Goal: Task Accomplishment & Management: Use online tool/utility

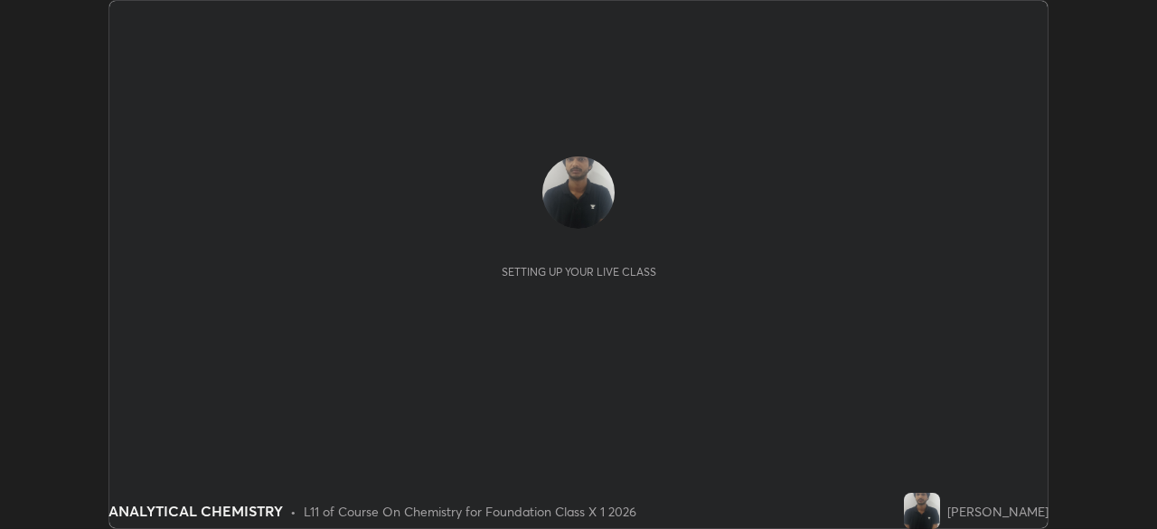
scroll to position [529, 1156]
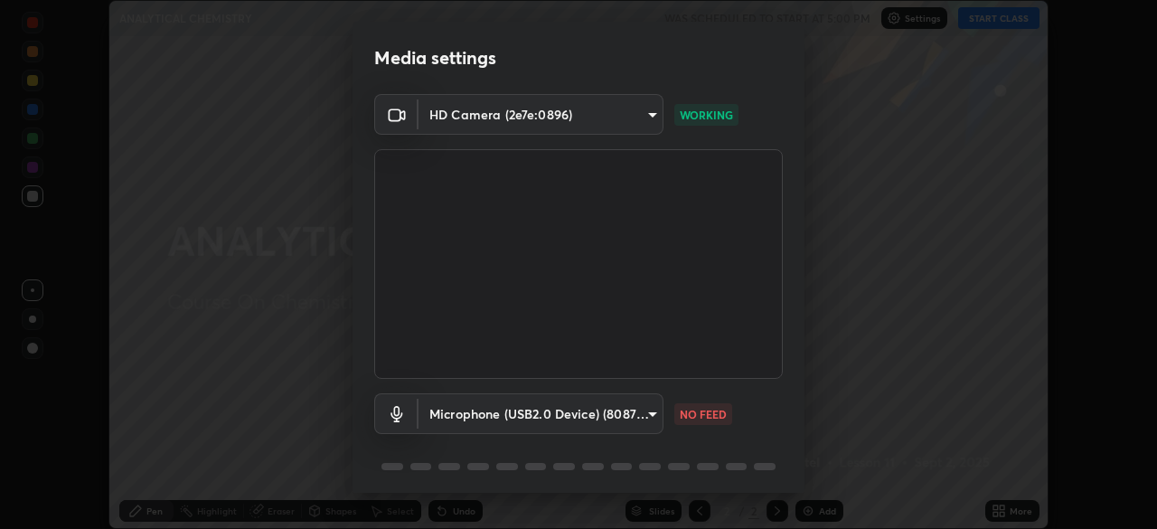
click at [651, 412] on body "Erase all ANALYTICAL CHEMISTRY WAS SCHEDULED TO START AT 5:00 PM Settings START…" at bounding box center [578, 264] width 1157 height 529
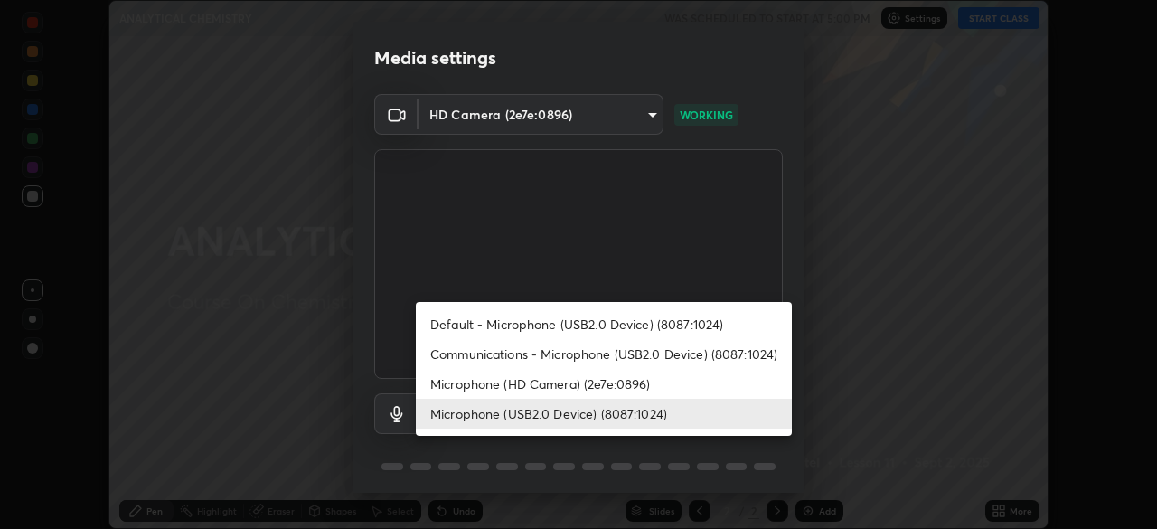
click at [626, 349] on li "Communications - Microphone (USB2.0 Device) (8087:1024)" at bounding box center [604, 354] width 376 height 30
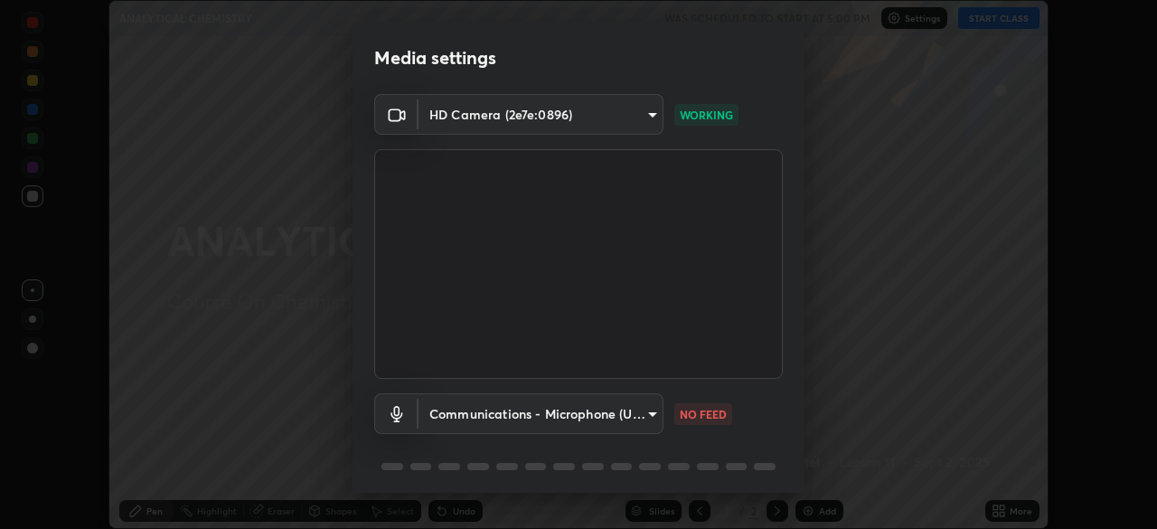
click at [656, 407] on body "Erase all ANALYTICAL CHEMISTRY WAS SCHEDULED TO START AT 5:00 PM Settings START…" at bounding box center [578, 264] width 1157 height 529
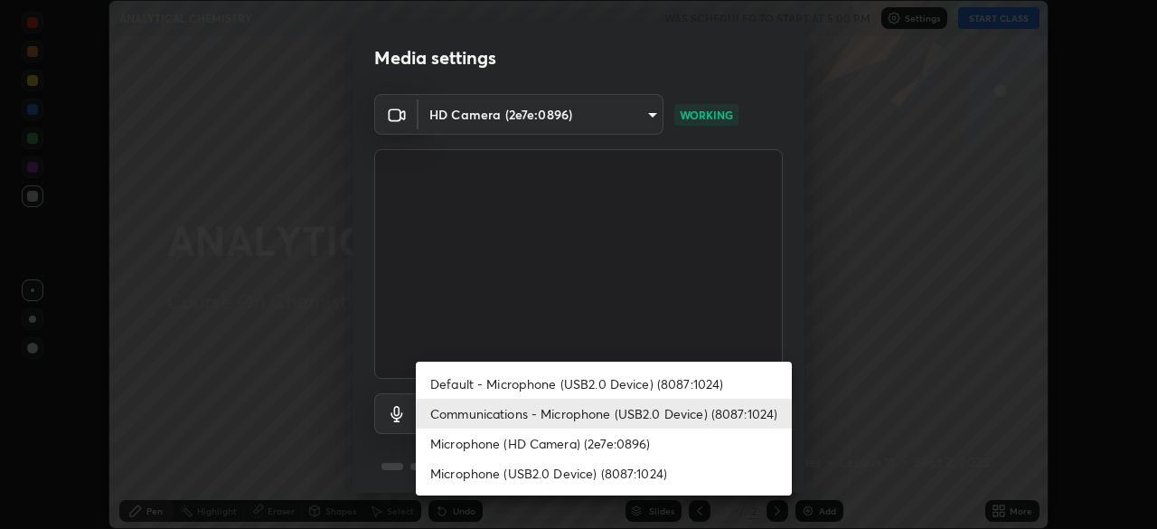
click at [678, 379] on li "Default - Microphone (USB2.0 Device) (8087:1024)" at bounding box center [604, 384] width 376 height 30
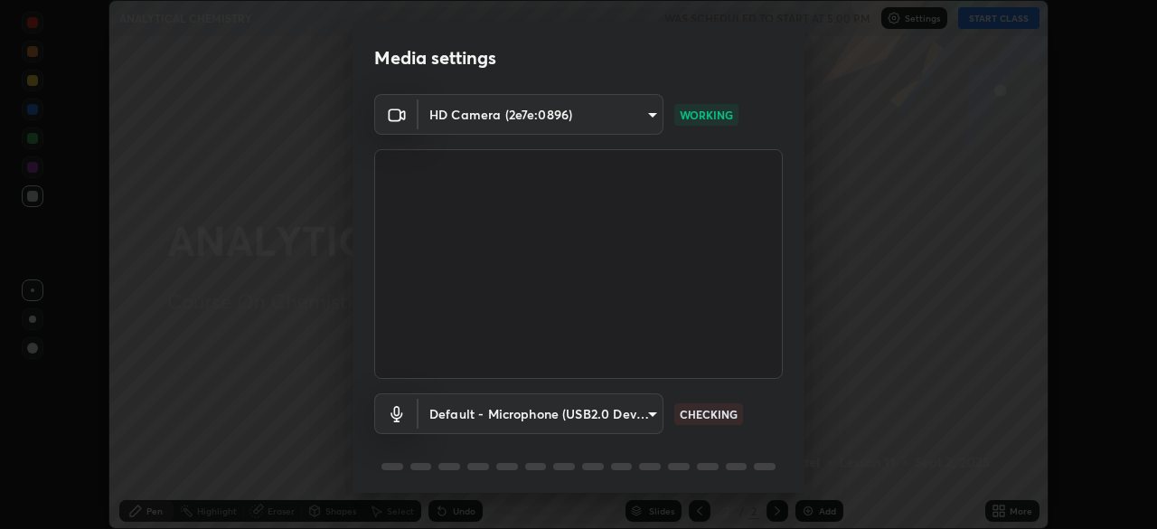
click at [647, 415] on body "Erase all ANALYTICAL CHEMISTRY WAS SCHEDULED TO START AT 5:00 PM Settings START…" at bounding box center [578, 264] width 1157 height 529
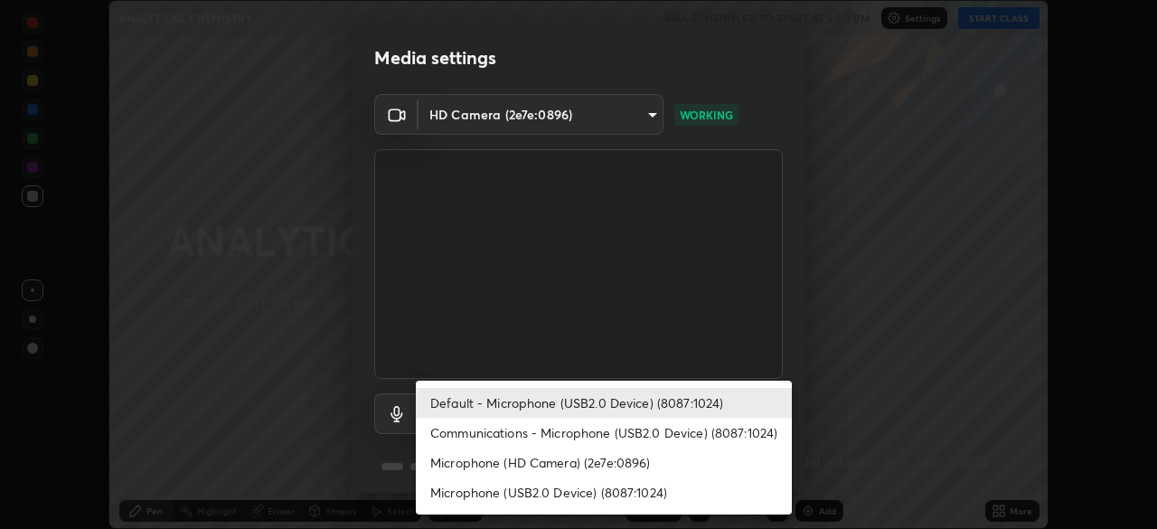
click at [637, 490] on li "Microphone (USB2.0 Device) (8087:1024)" at bounding box center [604, 492] width 376 height 30
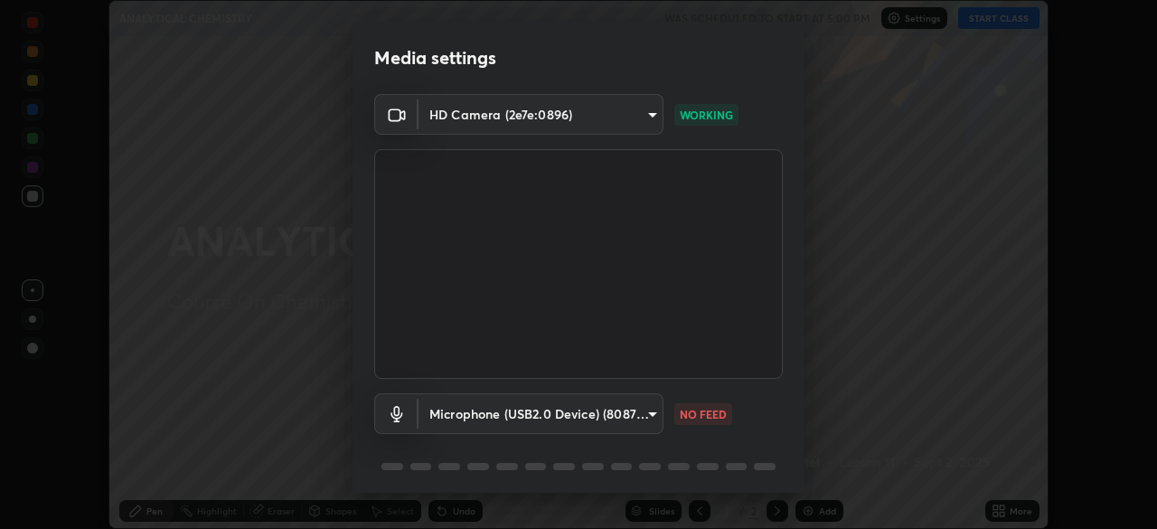
click at [647, 414] on body "Erase all ANALYTICAL CHEMISTRY WAS SCHEDULED TO START AT 5:00 PM Settings START…" at bounding box center [578, 264] width 1157 height 529
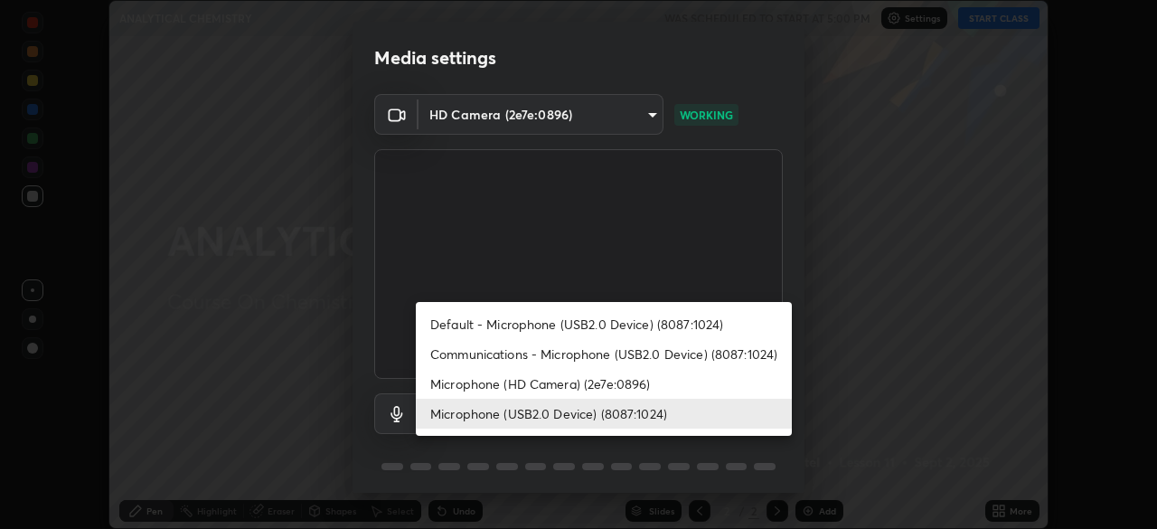
click at [547, 385] on li "Microphone (HD Camera) (2e7e:0896)" at bounding box center [604, 384] width 376 height 30
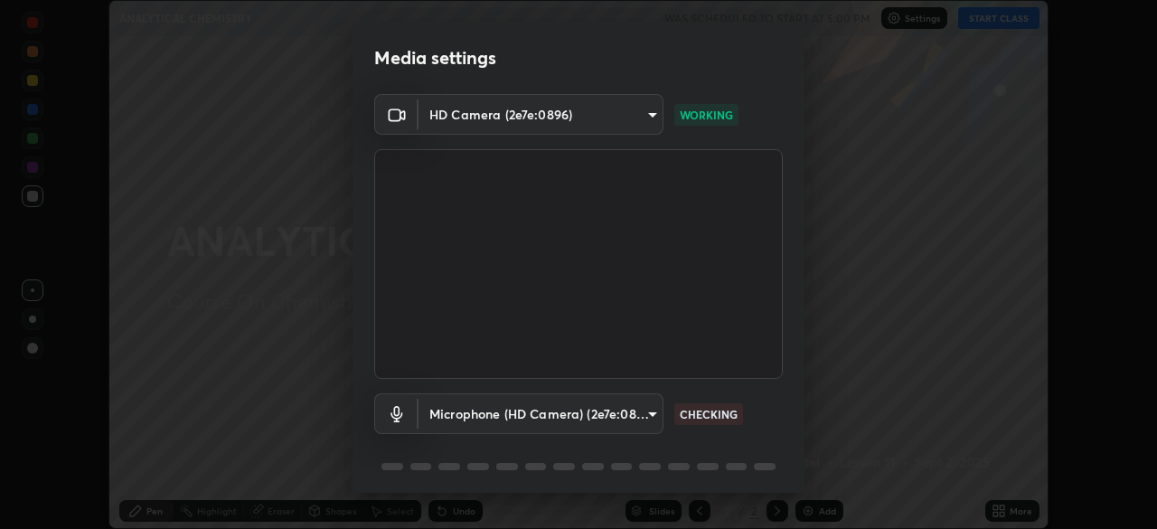
click at [641, 408] on body "Erase all ANALYTICAL CHEMISTRY WAS SCHEDULED TO START AT 5:00 PM Settings START…" at bounding box center [578, 264] width 1157 height 529
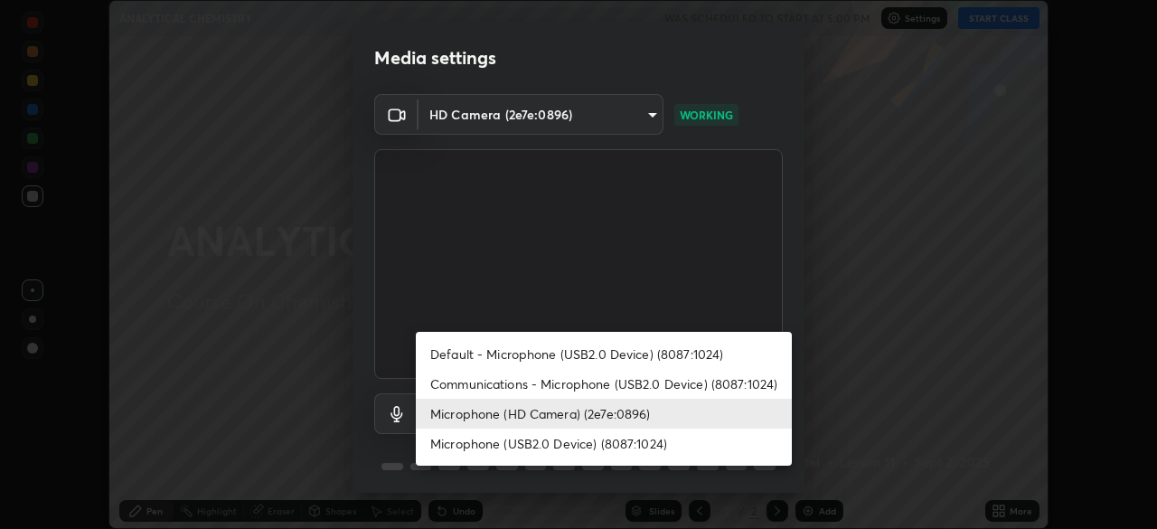
click at [539, 382] on li "Communications - Microphone (USB2.0 Device) (8087:1024)" at bounding box center [604, 384] width 376 height 30
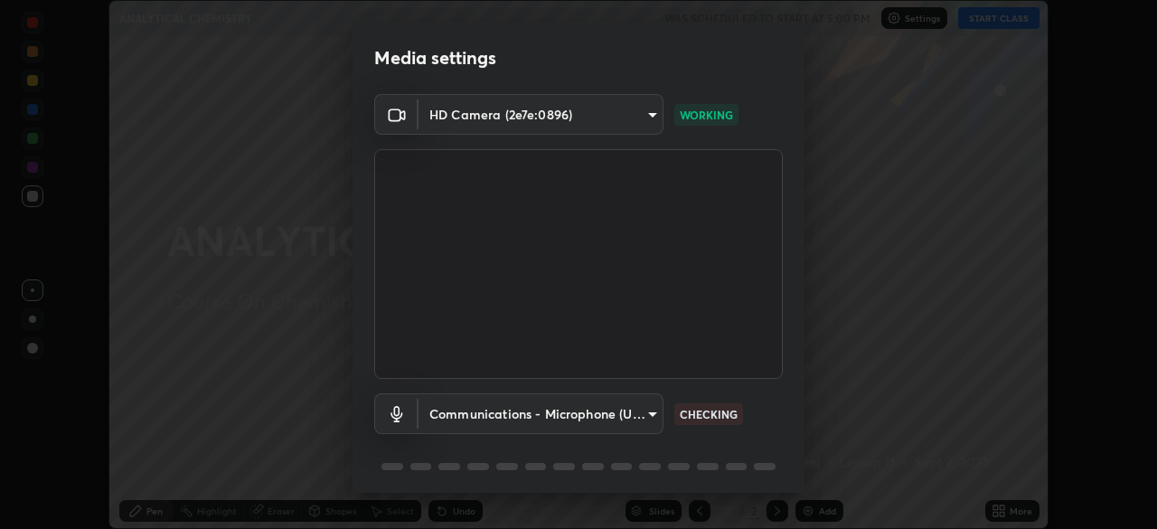
click at [647, 414] on body "Erase all ANALYTICAL CHEMISTRY WAS SCHEDULED TO START AT 5:00 PM Settings START…" at bounding box center [578, 264] width 1157 height 529
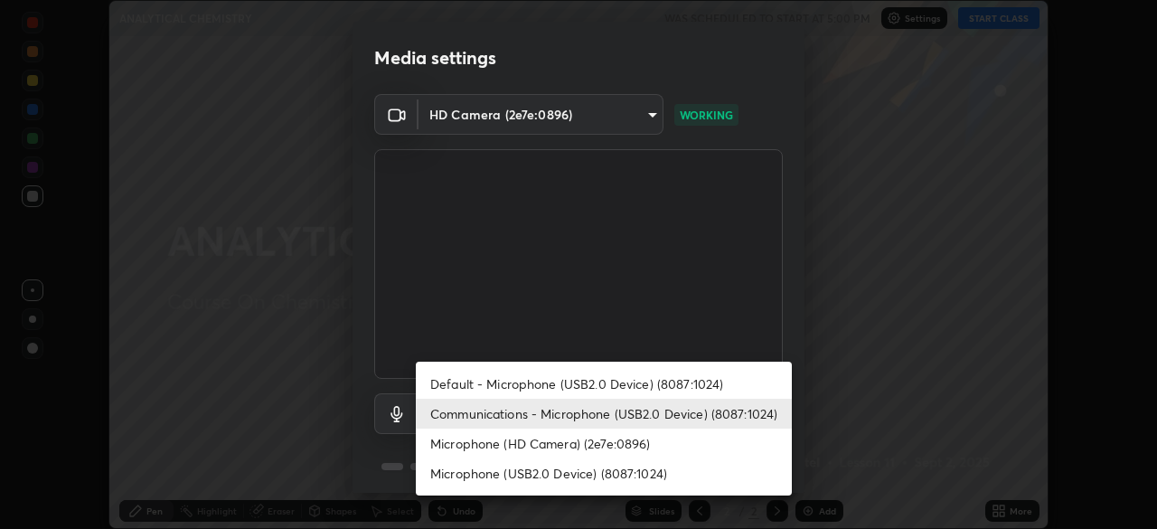
click at [549, 469] on li "Microphone (USB2.0 Device) (8087:1024)" at bounding box center [604, 473] width 376 height 30
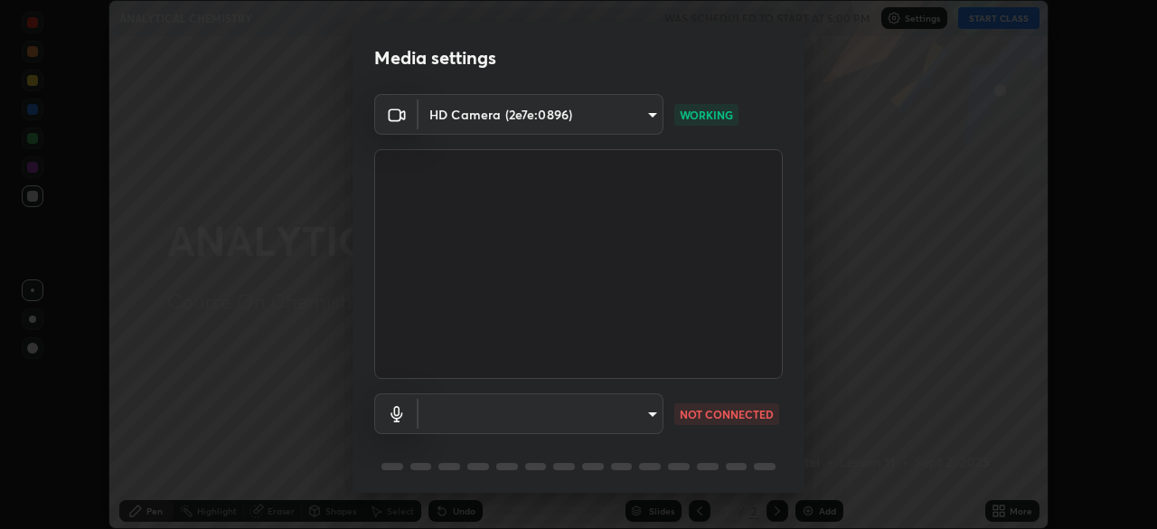
click at [646, 413] on body "Erase all ANALYTICAL CHEMISTRY WAS SCHEDULED TO START AT 5:00 PM Settings START…" at bounding box center [578, 264] width 1157 height 529
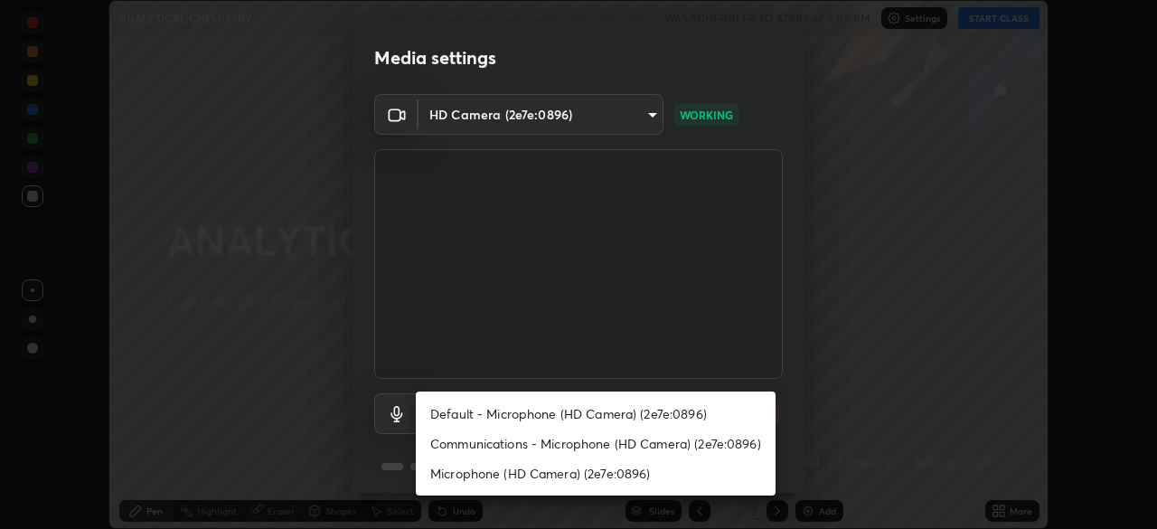
click at [522, 440] on li "Communications - Microphone (HD Camera) (2e7e:0896)" at bounding box center [596, 443] width 360 height 30
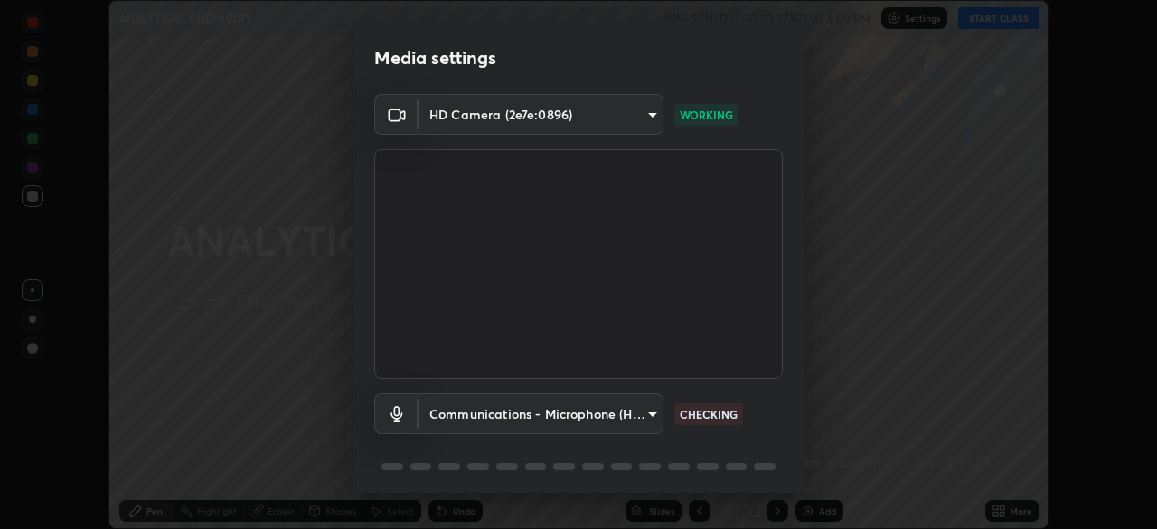
click at [647, 411] on body "Erase all ANALYTICAL CHEMISTRY WAS SCHEDULED TO START AT 5:00 PM Settings START…" at bounding box center [578, 264] width 1157 height 529
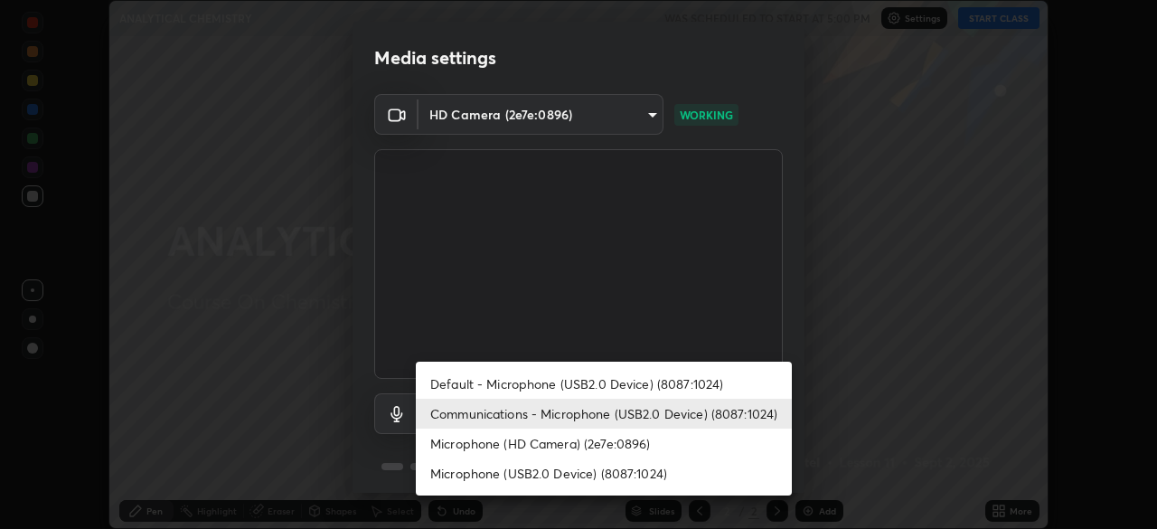
click at [559, 414] on li "Communications - Microphone (USB2.0 Device) (8087:1024)" at bounding box center [604, 413] width 376 height 30
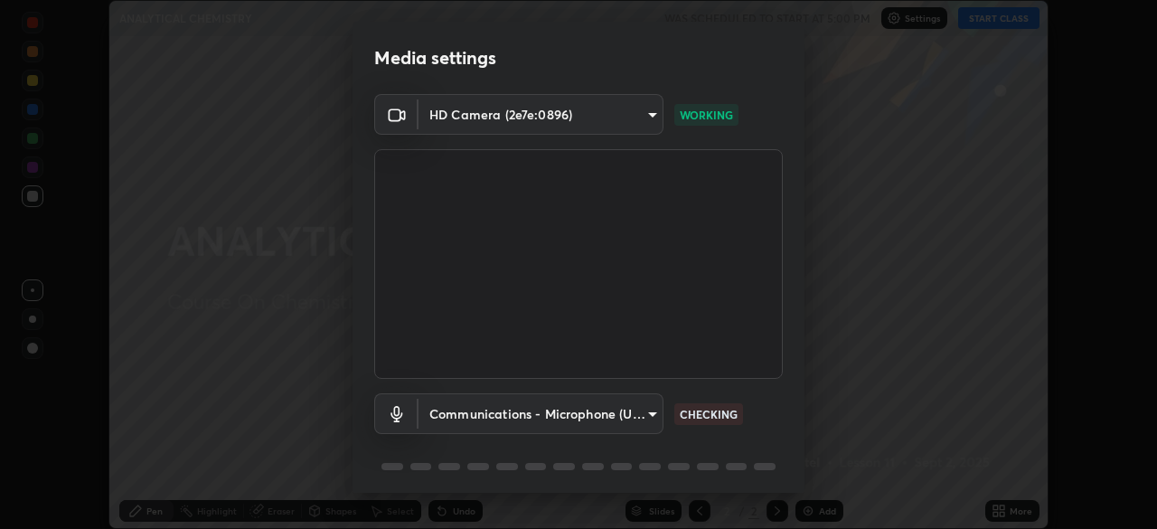
click at [642, 416] on body "Erase all ANALYTICAL CHEMISTRY WAS SCHEDULED TO START AT 5:00 PM Settings START…" at bounding box center [578, 264] width 1157 height 529
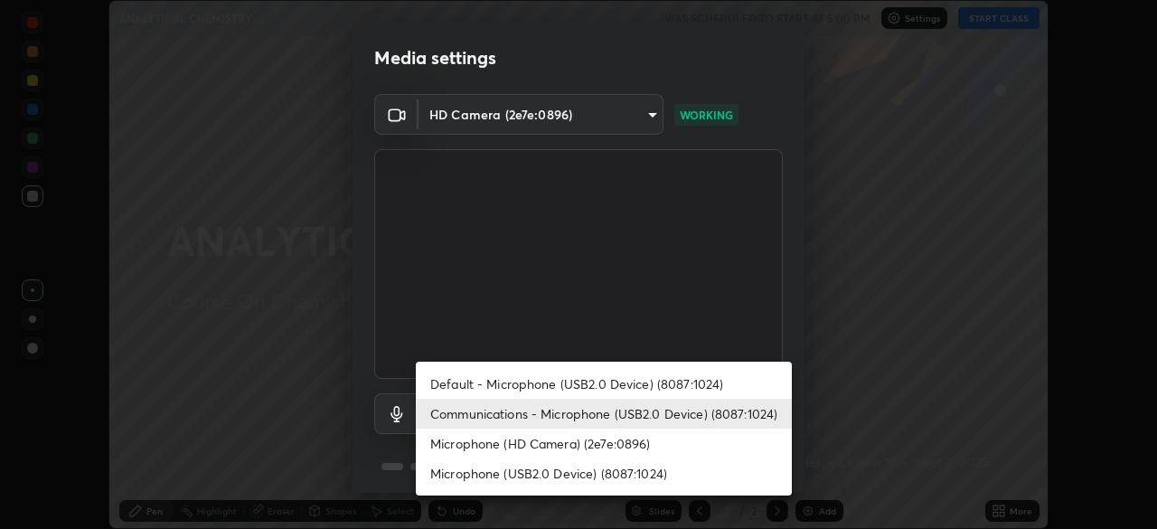
click at [542, 474] on li "Microphone (USB2.0 Device) (8087:1024)" at bounding box center [604, 473] width 376 height 30
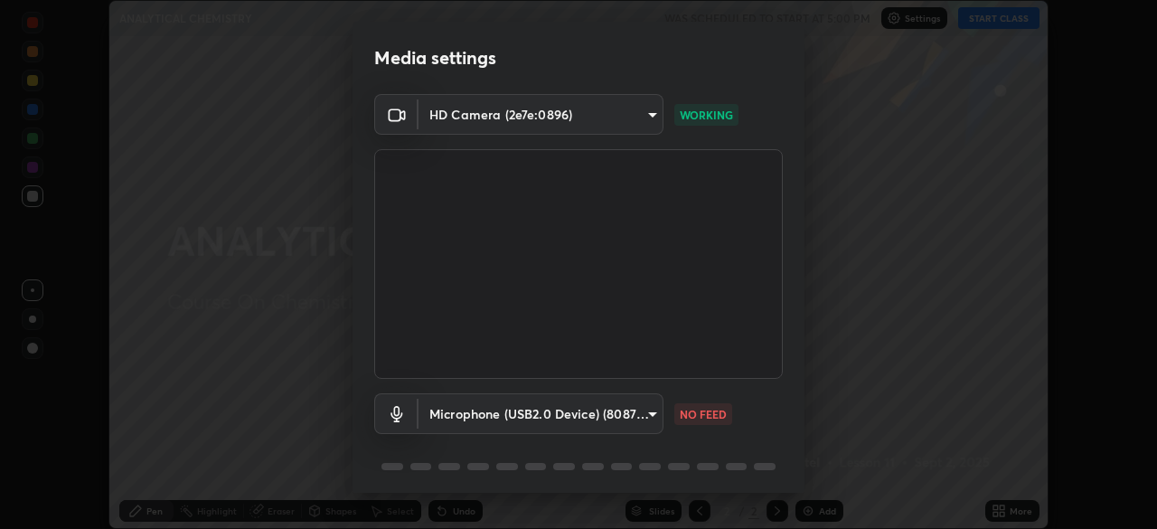
type input "258fd4060a493e50d2325f6088c9f32a9fd96ad8840e5015f7da628df60e83e3"
click at [643, 413] on body "Erase all ANALYTICAL CHEMISTRY WAS SCHEDULED TO START AT 5:00 PM Settings START…" at bounding box center [578, 264] width 1157 height 529
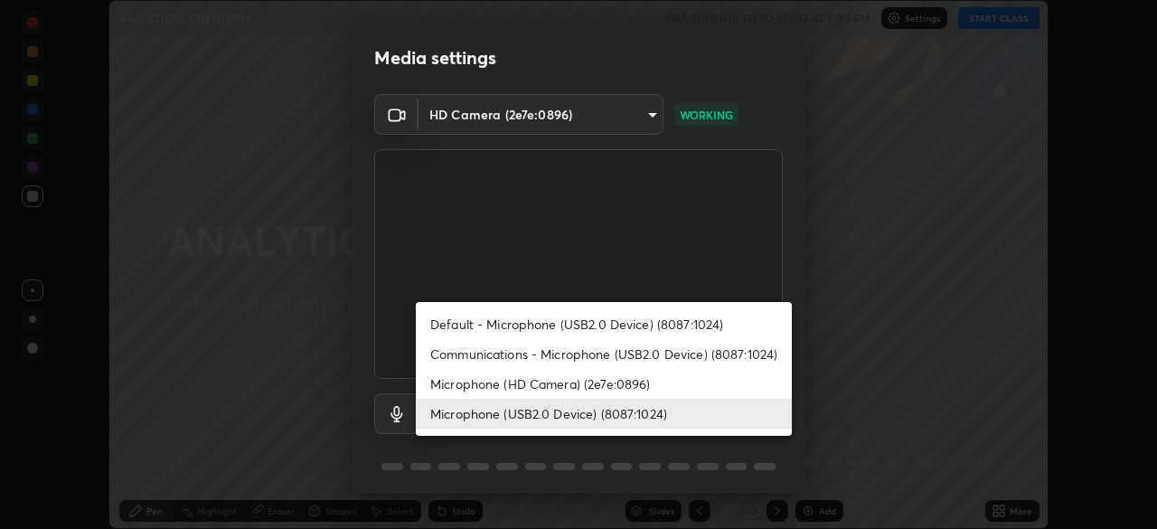
click at [555, 410] on li "Microphone (USB2.0 Device) (8087:1024)" at bounding box center [604, 413] width 376 height 30
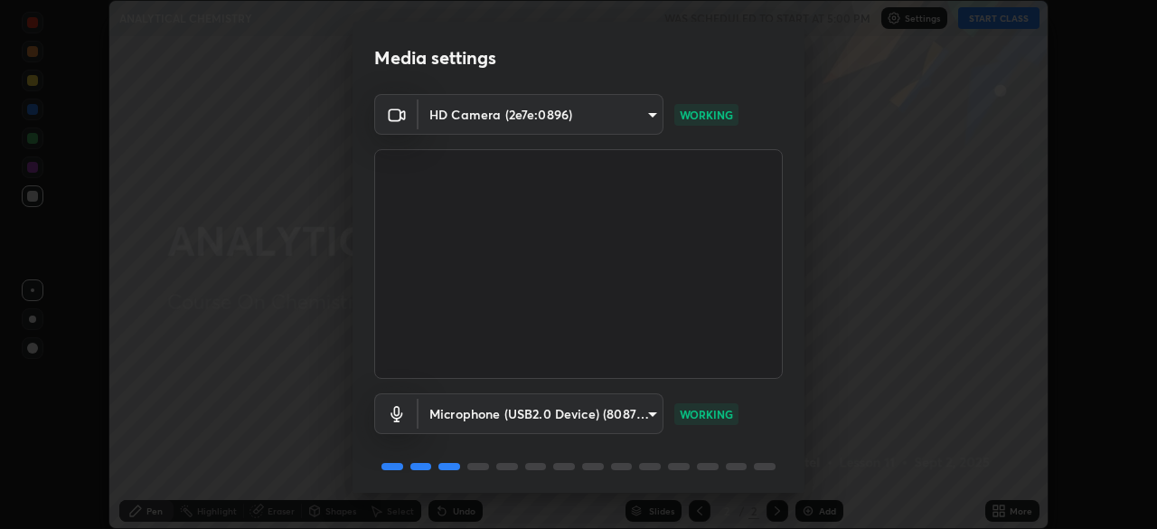
scroll to position [64, 0]
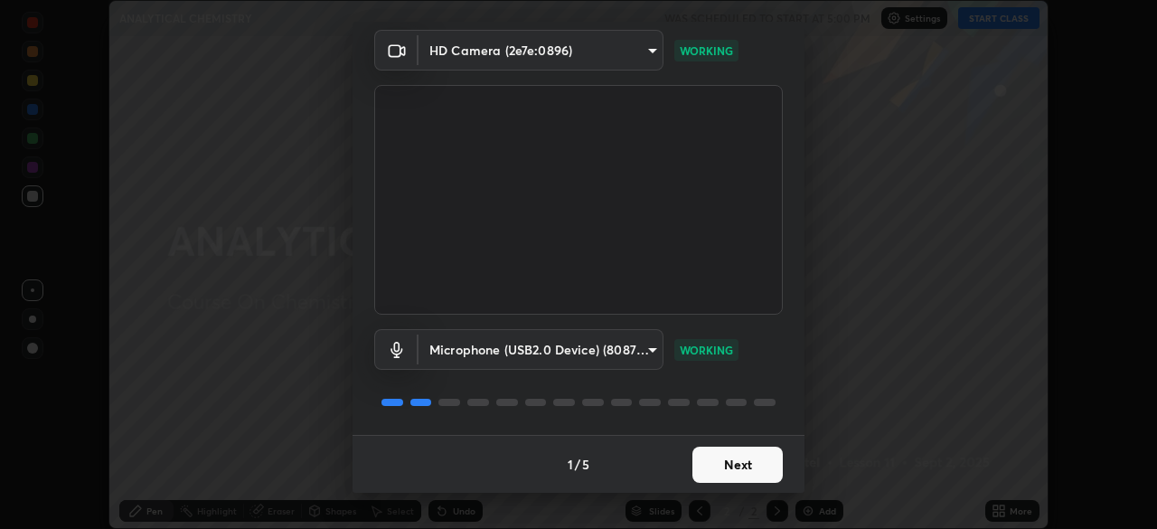
click at [749, 455] on button "Next" at bounding box center [737, 464] width 90 height 36
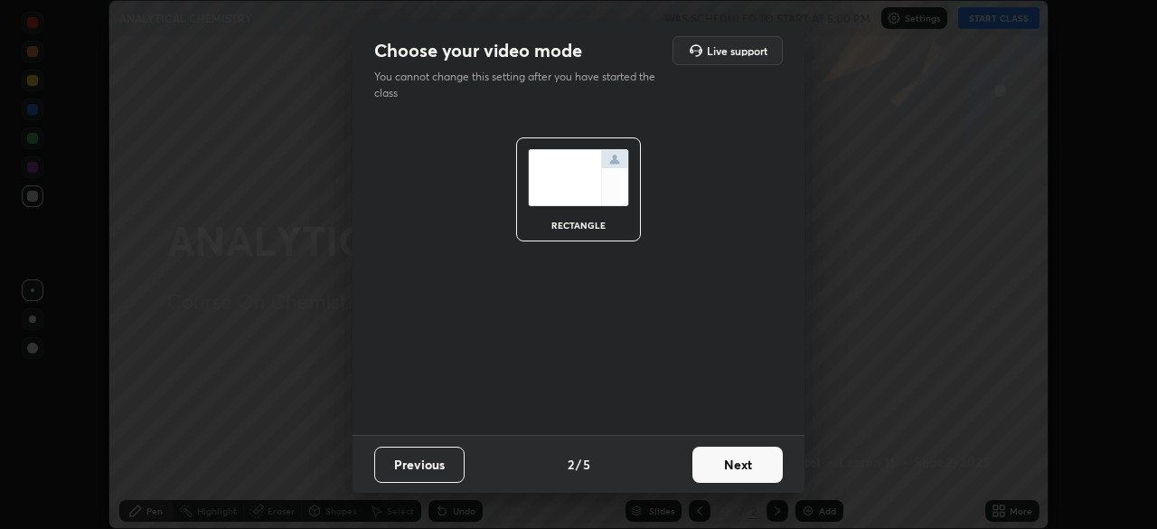
scroll to position [0, 0]
click at [754, 460] on button "Next" at bounding box center [737, 464] width 90 height 36
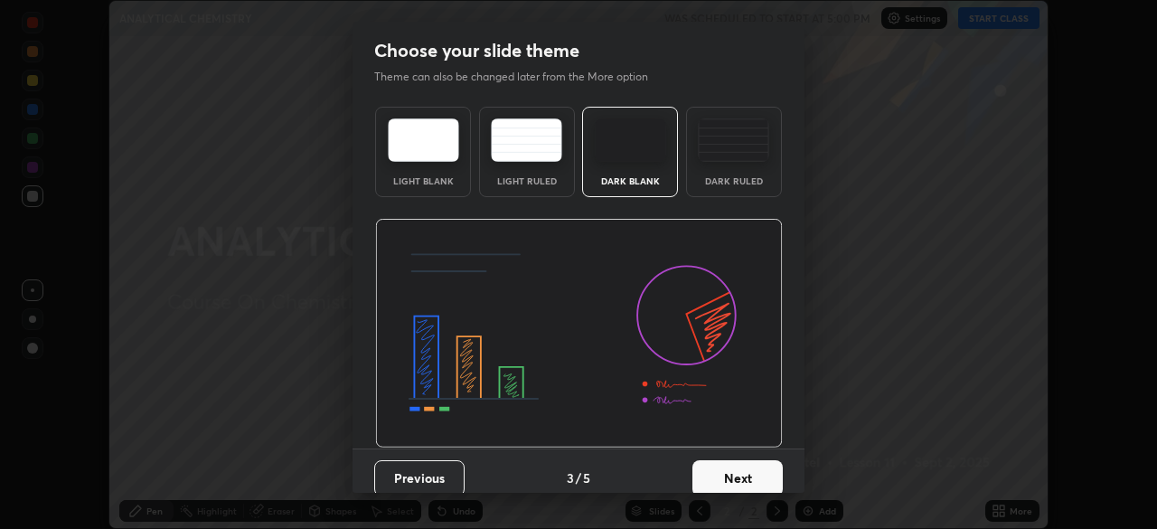
click at [753, 473] on button "Next" at bounding box center [737, 478] width 90 height 36
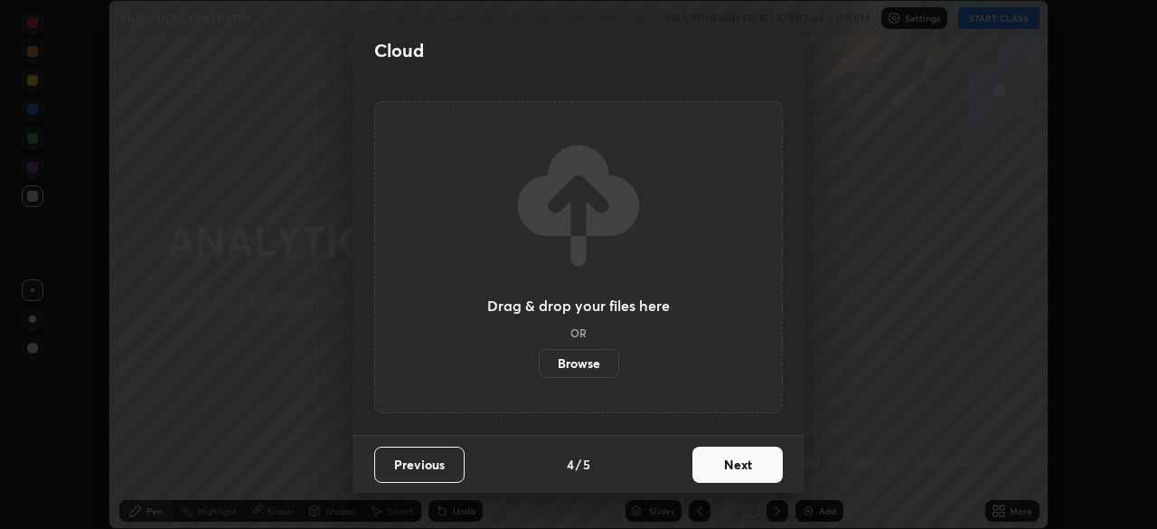
click at [756, 467] on button "Next" at bounding box center [737, 464] width 90 height 36
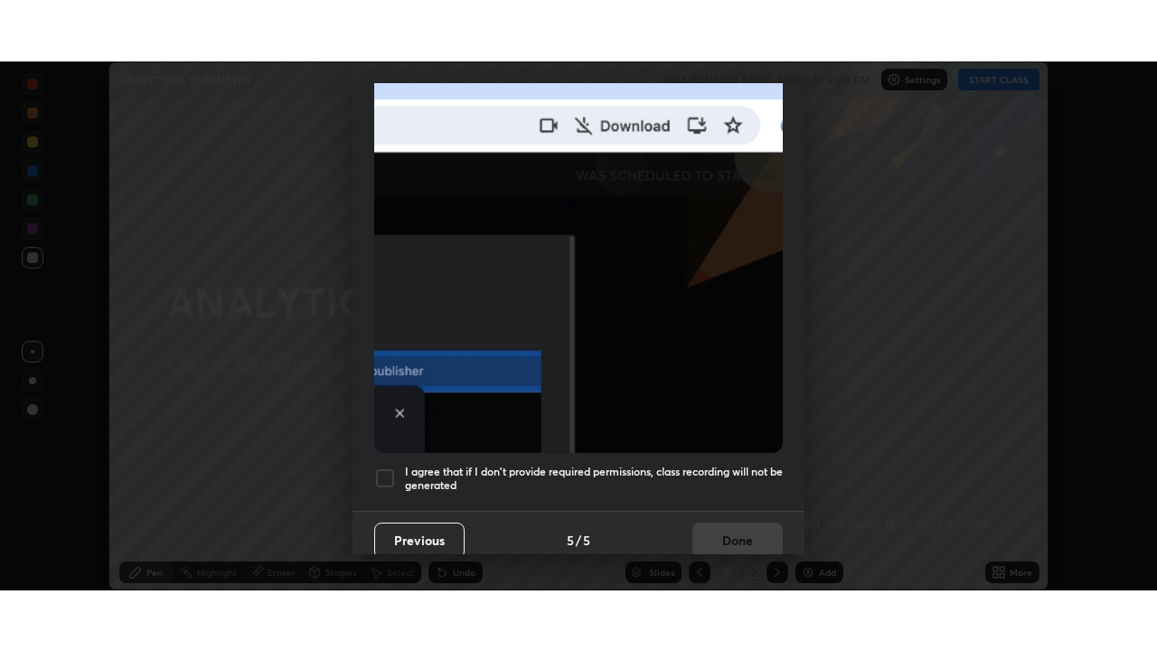
scroll to position [433, 0]
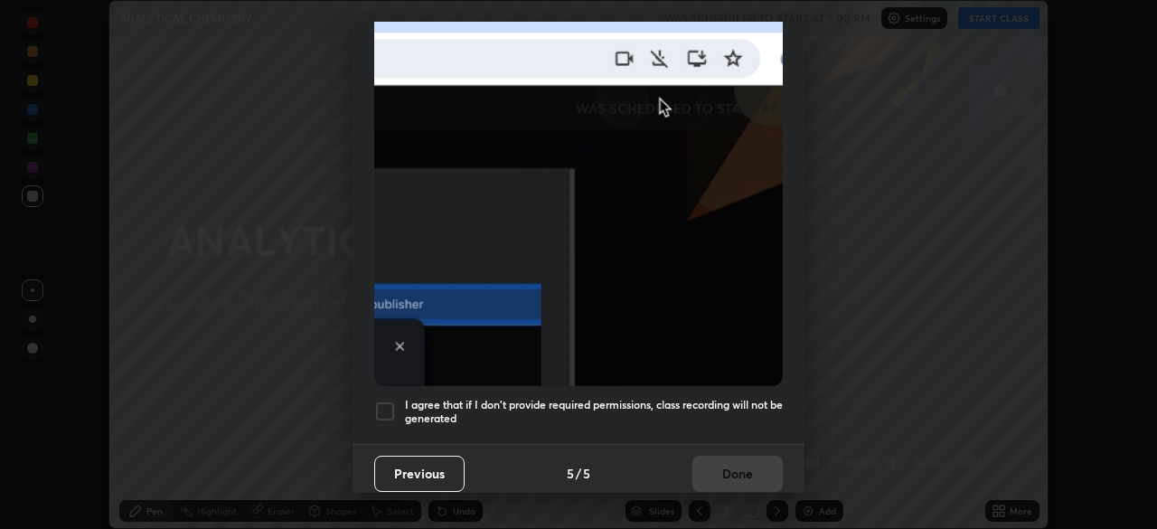
click at [389, 400] on div at bounding box center [385, 411] width 22 height 22
click at [732, 463] on button "Done" at bounding box center [737, 473] width 90 height 36
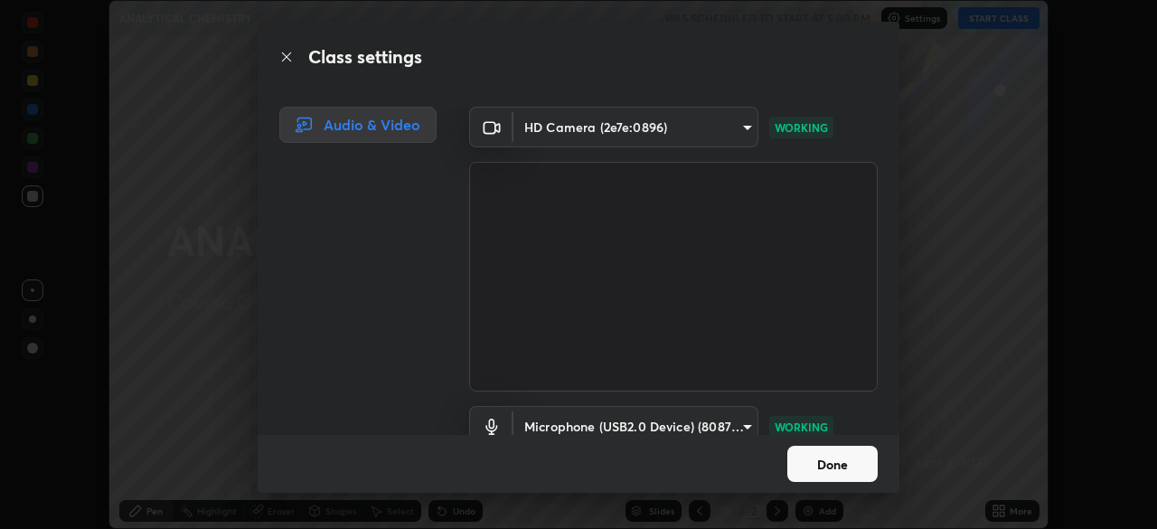
click at [830, 459] on button "Done" at bounding box center [832, 463] width 90 height 36
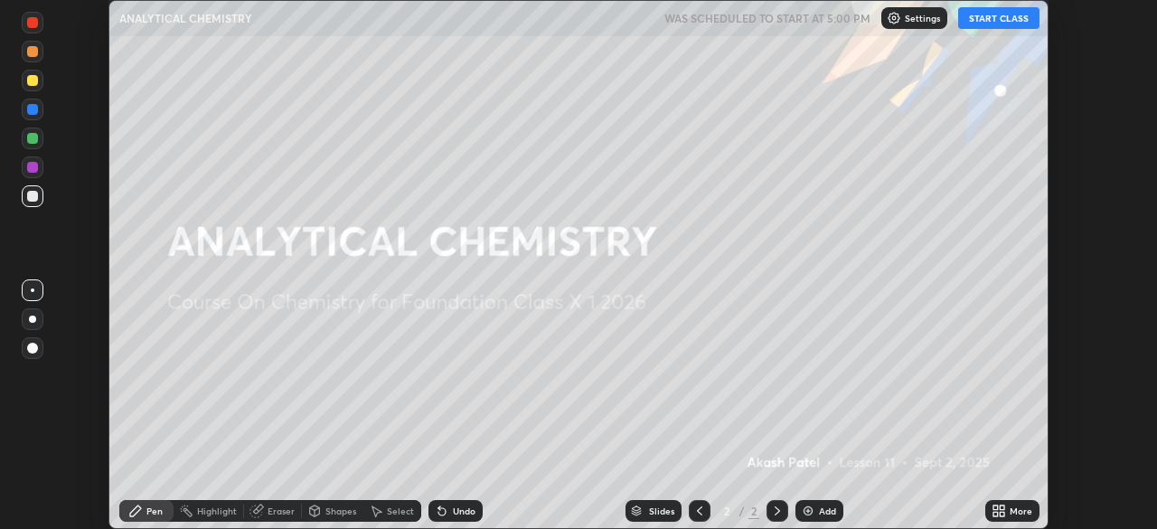
click at [1001, 13] on button "START CLASS" at bounding box center [998, 18] width 81 height 22
click at [824, 504] on div "Add" at bounding box center [819, 511] width 48 height 22
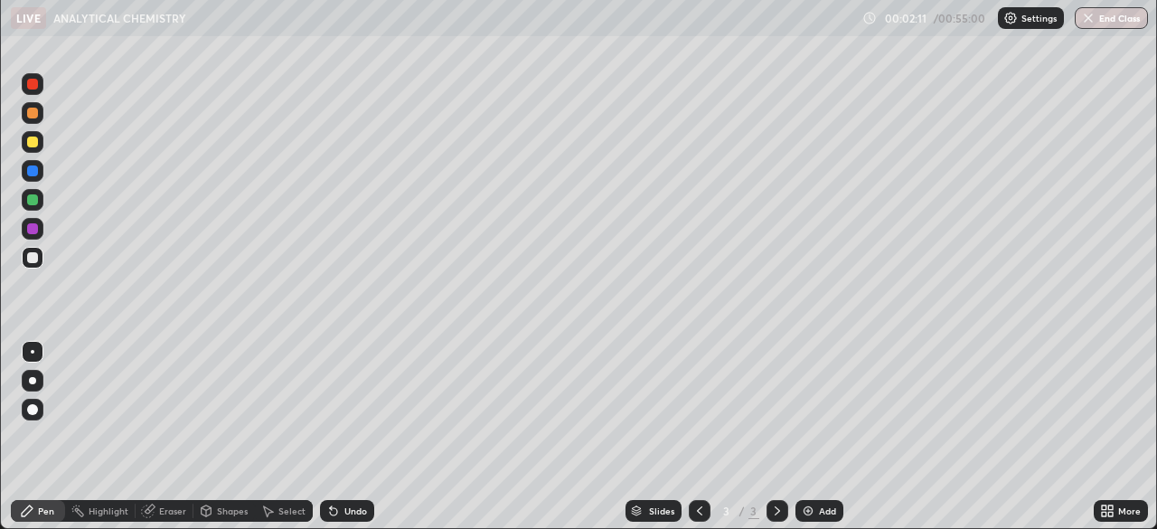
scroll to position [651, 1157]
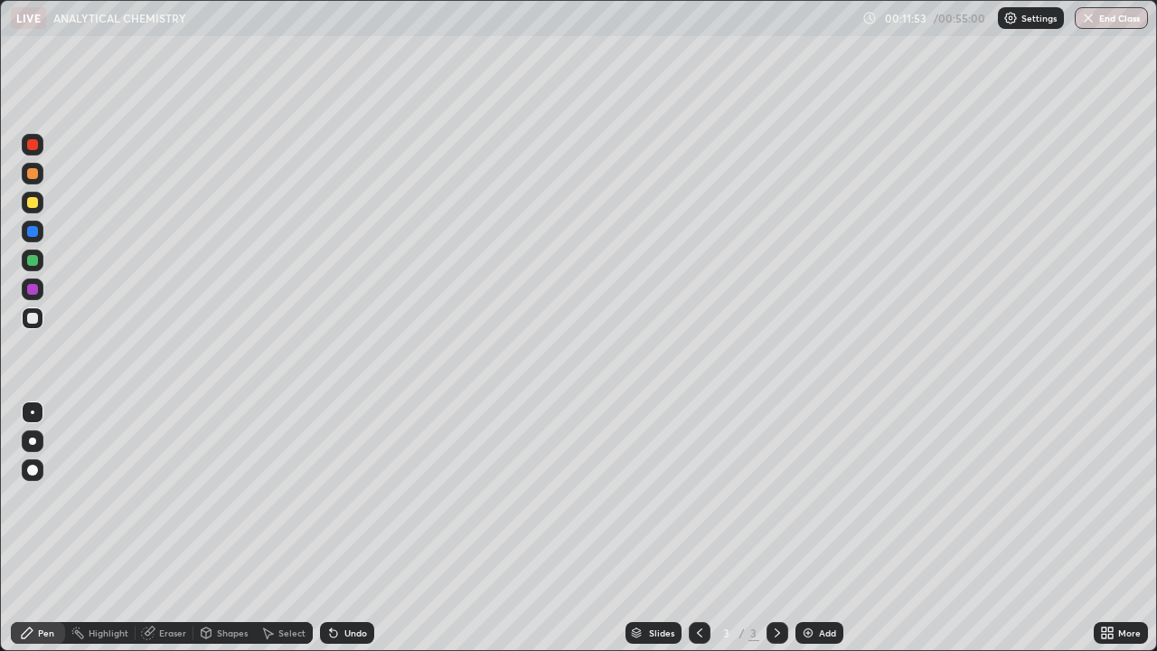
click at [40, 203] on div at bounding box center [33, 203] width 22 height 22
click at [34, 145] on div at bounding box center [32, 144] width 11 height 11
click at [820, 528] on div "Add" at bounding box center [827, 632] width 17 height 9
click at [42, 205] on div at bounding box center [33, 203] width 22 height 22
click at [169, 528] on div "Eraser" at bounding box center [172, 632] width 27 height 9
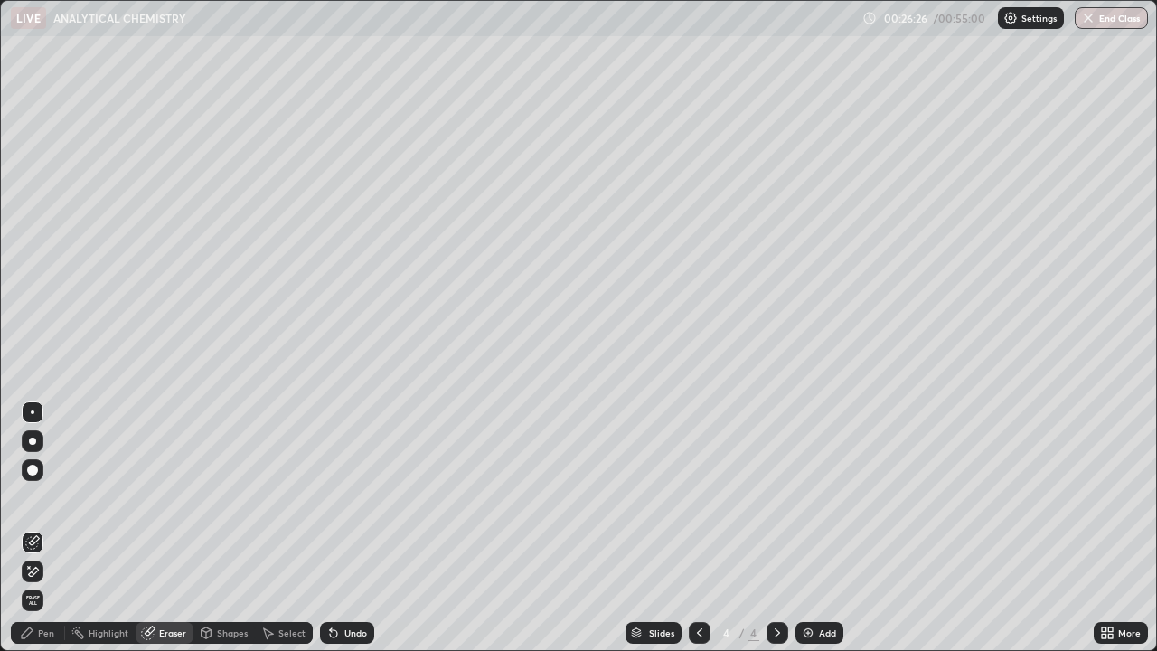
click at [45, 528] on div "Pen" at bounding box center [38, 633] width 54 height 22
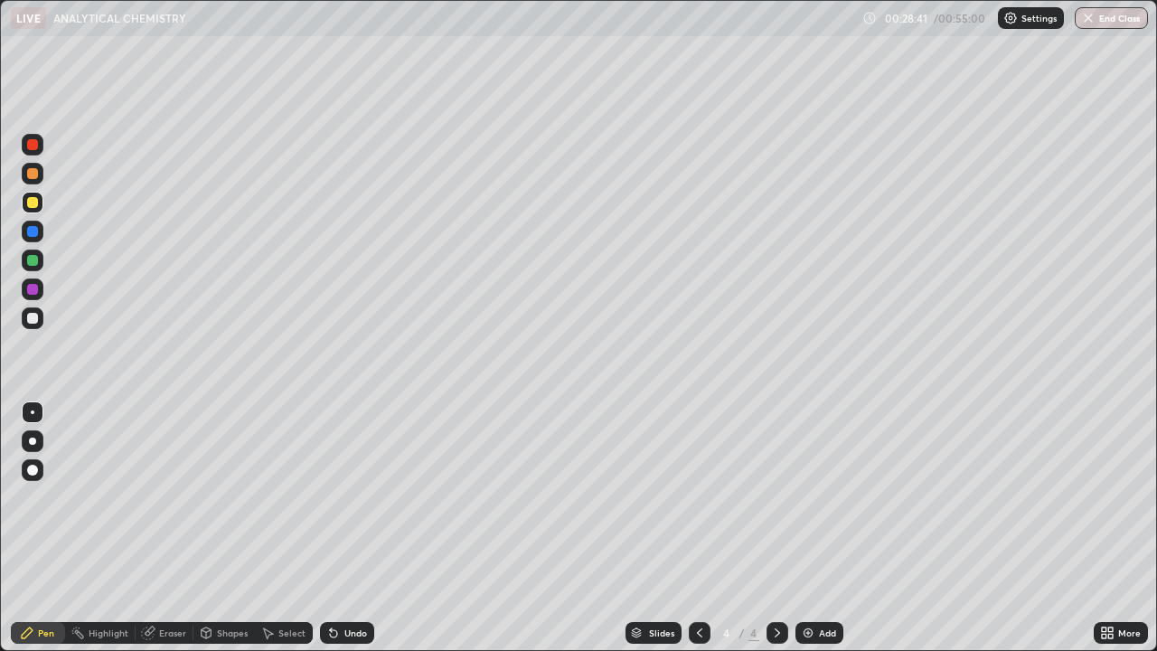
click at [819, 528] on div "Add" at bounding box center [827, 632] width 17 height 9
click at [698, 528] on icon at bounding box center [699, 632] width 5 height 9
click at [33, 145] on div at bounding box center [32, 144] width 11 height 11
click at [42, 262] on div at bounding box center [33, 260] width 22 height 22
click at [777, 528] on icon at bounding box center [776, 632] width 5 height 9
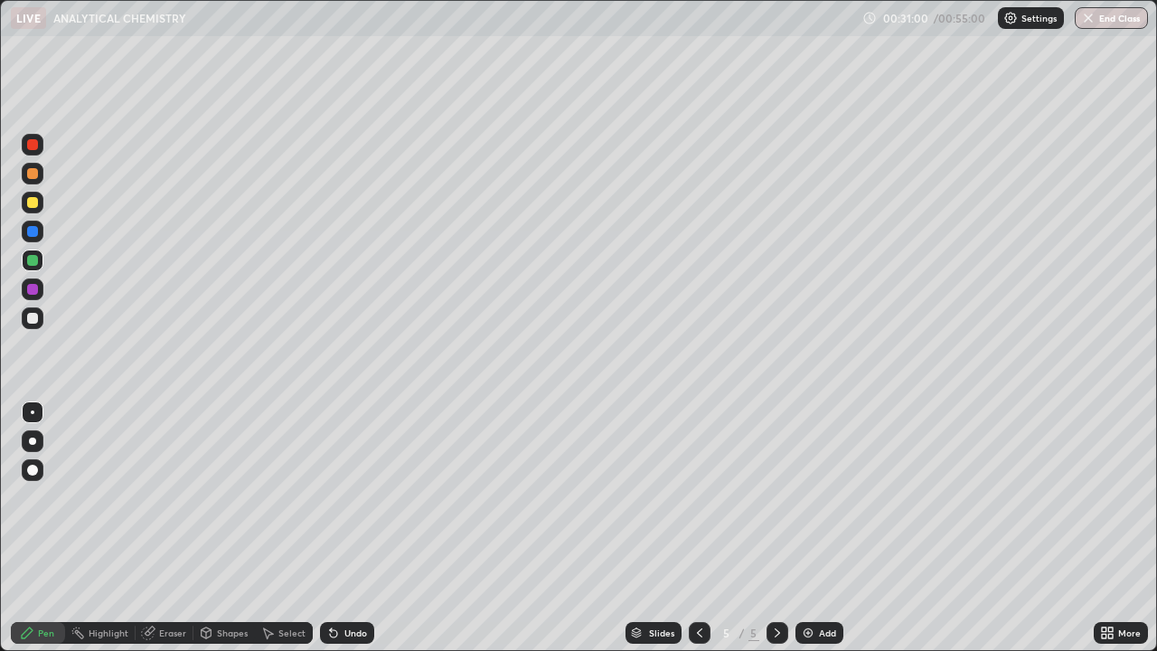
click at [706, 528] on div at bounding box center [700, 633] width 22 height 22
click at [774, 528] on icon at bounding box center [777, 632] width 14 height 14
click at [698, 528] on icon at bounding box center [699, 632] width 14 height 14
click at [39, 295] on div at bounding box center [33, 289] width 22 height 22
click at [772, 528] on icon at bounding box center [777, 632] width 14 height 14
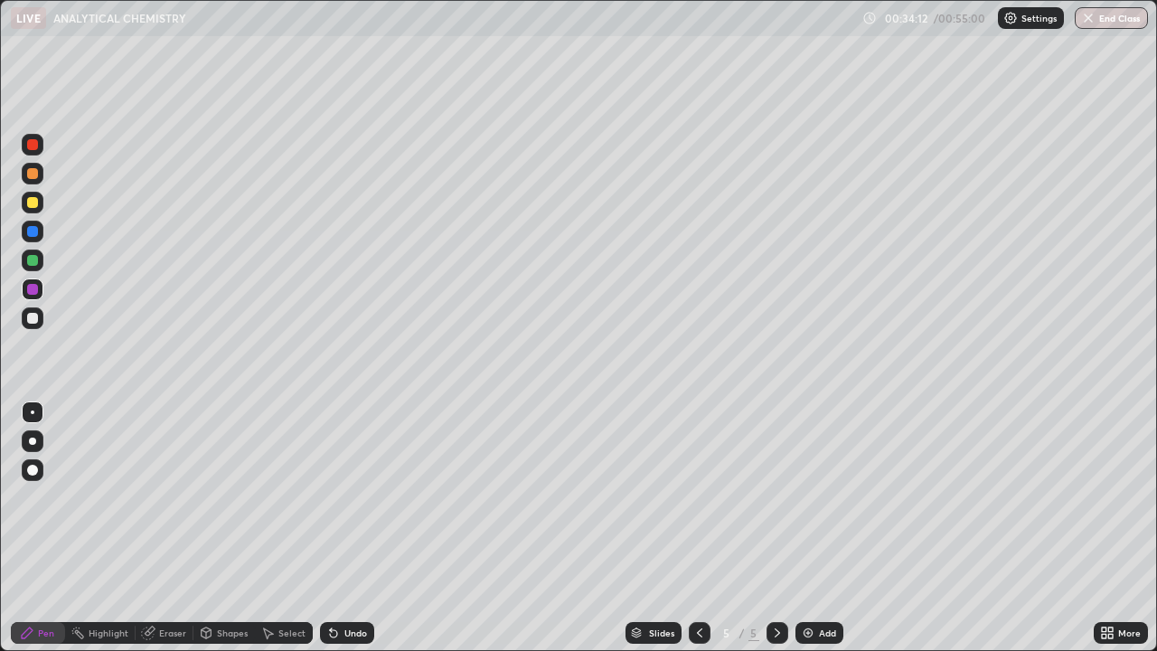
click at [775, 528] on icon at bounding box center [777, 632] width 14 height 14
click at [696, 528] on icon at bounding box center [699, 632] width 14 height 14
click at [773, 528] on icon at bounding box center [777, 632] width 14 height 14
click at [33, 287] on div at bounding box center [32, 289] width 11 height 11
click at [39, 255] on div at bounding box center [33, 260] width 22 height 22
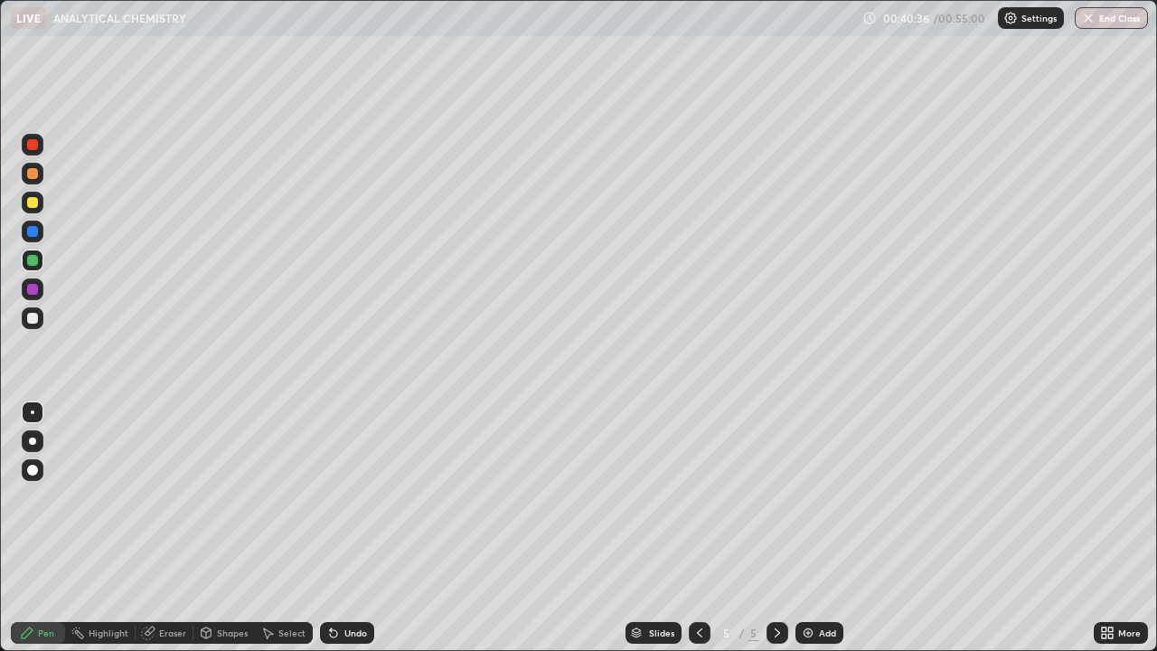
click at [696, 528] on icon at bounding box center [699, 632] width 14 height 14
click at [775, 528] on icon at bounding box center [777, 632] width 14 height 14
click at [698, 528] on icon at bounding box center [699, 632] width 14 height 14
click at [175, 528] on div "Eraser" at bounding box center [165, 633] width 58 height 22
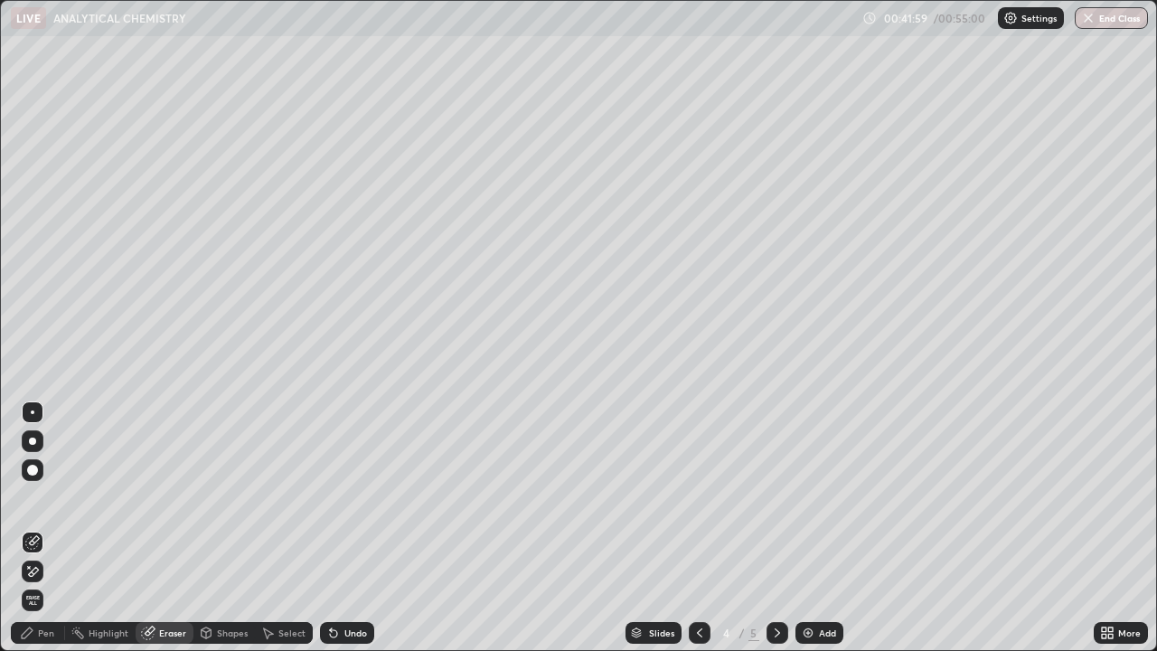
click at [49, 528] on div "Pen" at bounding box center [38, 633] width 54 height 22
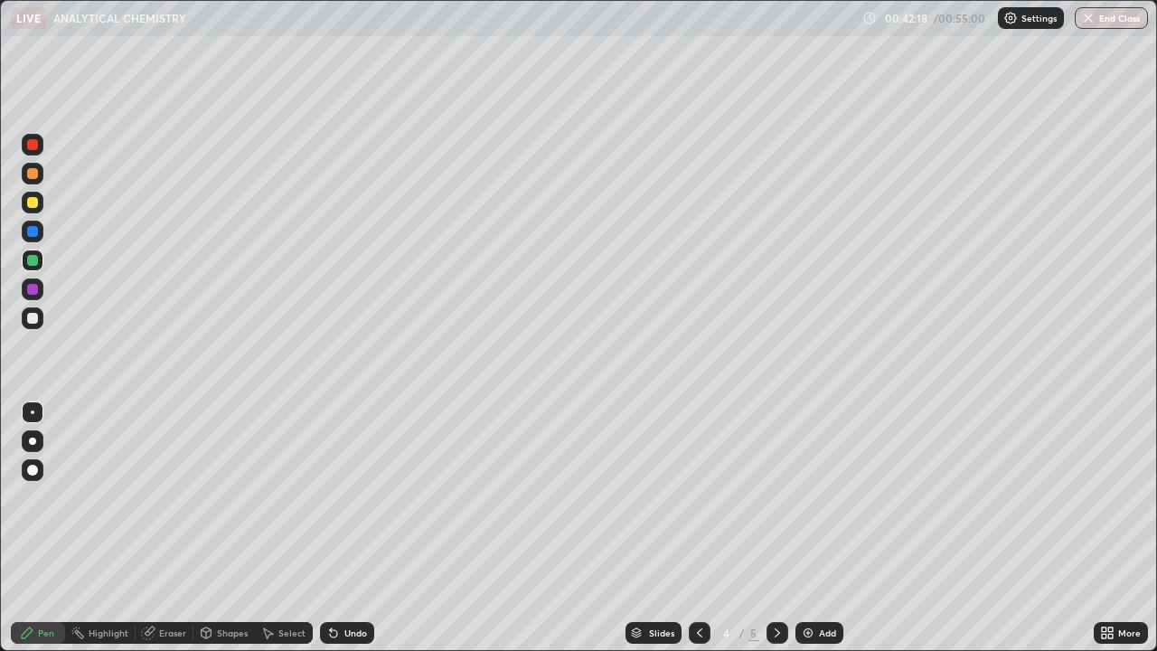
click at [777, 528] on icon at bounding box center [777, 632] width 14 height 14
click at [33, 227] on div at bounding box center [32, 231] width 11 height 11
click at [698, 528] on icon at bounding box center [699, 632] width 14 height 14
click at [775, 528] on icon at bounding box center [777, 632] width 14 height 14
click at [164, 528] on div "Eraser" at bounding box center [172, 632] width 27 height 9
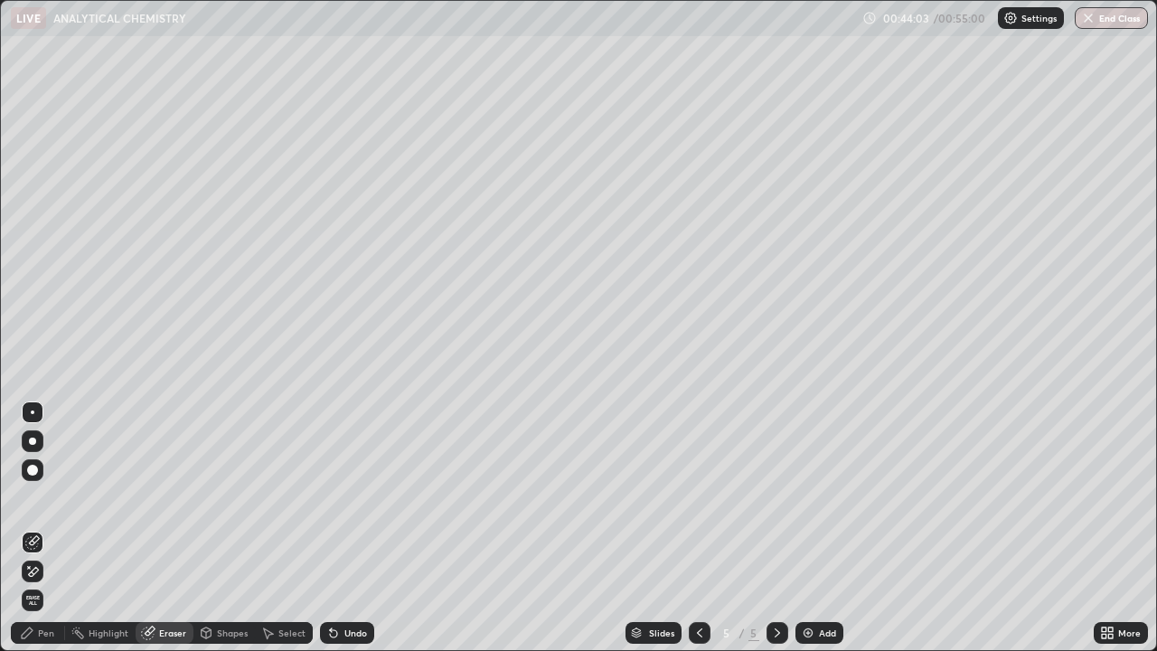
click at [42, 528] on div "Pen" at bounding box center [46, 632] width 16 height 9
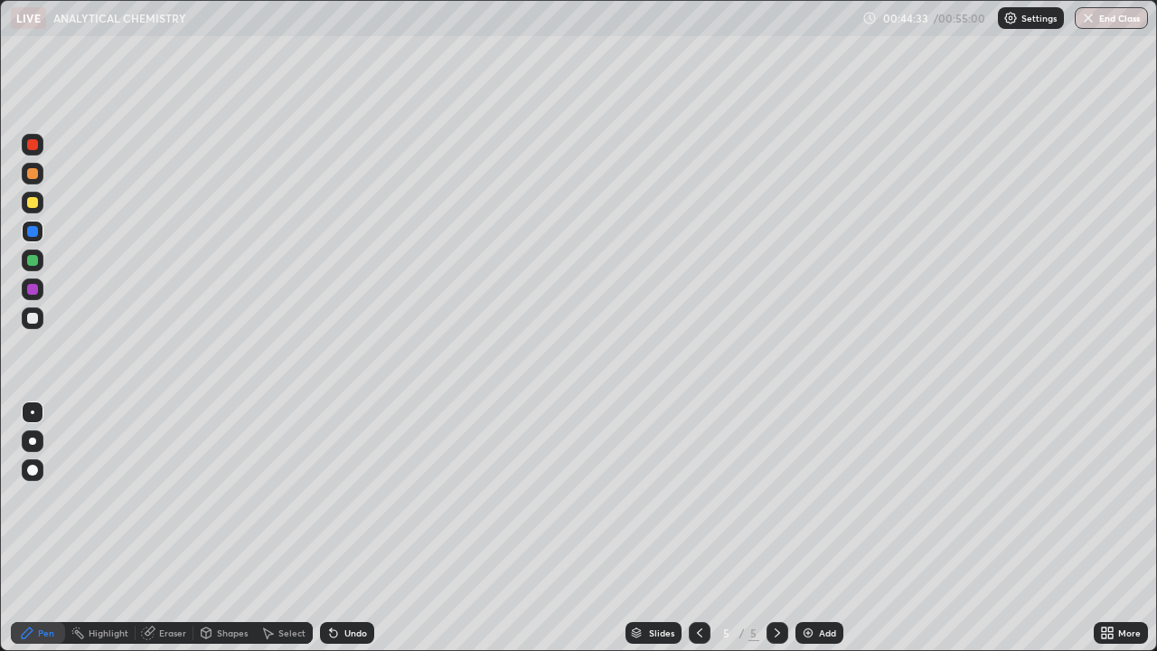
click at [33, 260] on div at bounding box center [32, 260] width 11 height 11
click at [33, 201] on div at bounding box center [32, 202] width 11 height 11
click at [1120, 13] on button "End Class" at bounding box center [1111, 18] width 71 height 22
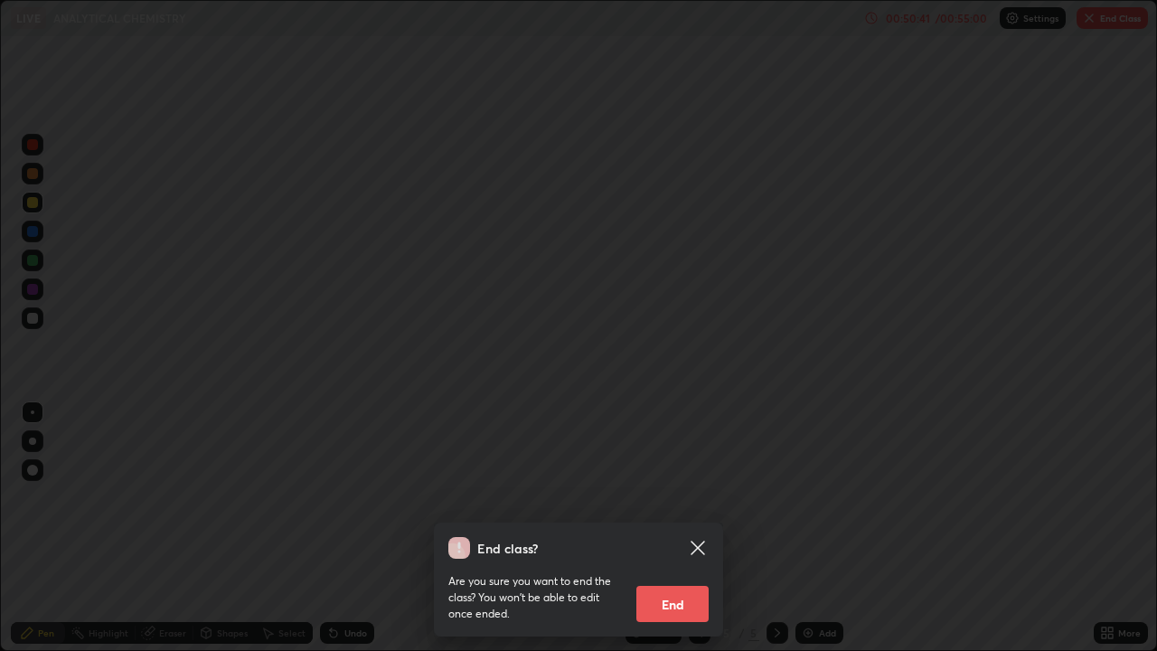
click at [681, 528] on button "End" at bounding box center [672, 604] width 72 height 36
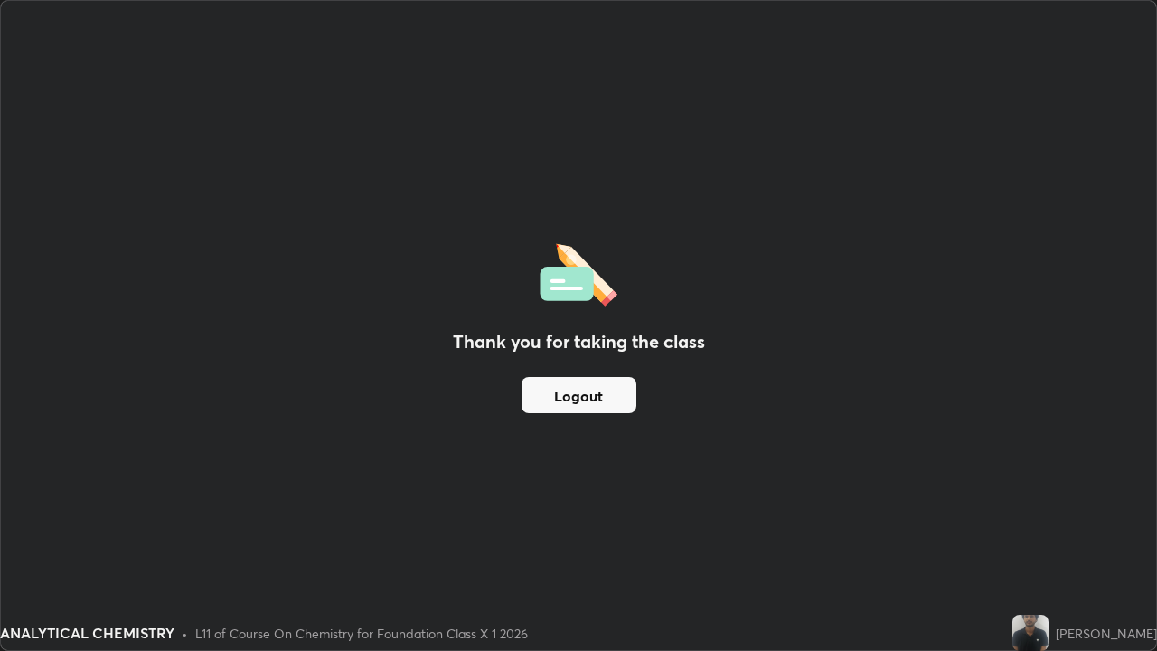
click at [590, 398] on button "Logout" at bounding box center [578, 395] width 115 height 36
click at [594, 393] on button "Logout" at bounding box center [578, 395] width 115 height 36
click at [595, 396] on button "Logout" at bounding box center [578, 395] width 115 height 36
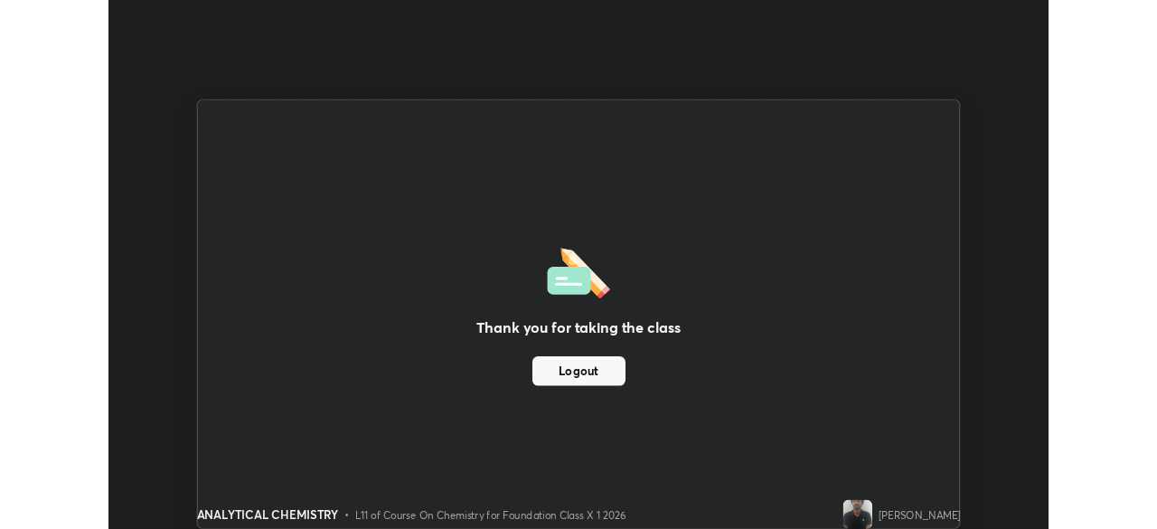
scroll to position [89832, 89204]
